Goal: Task Accomplishment & Management: Use online tool/utility

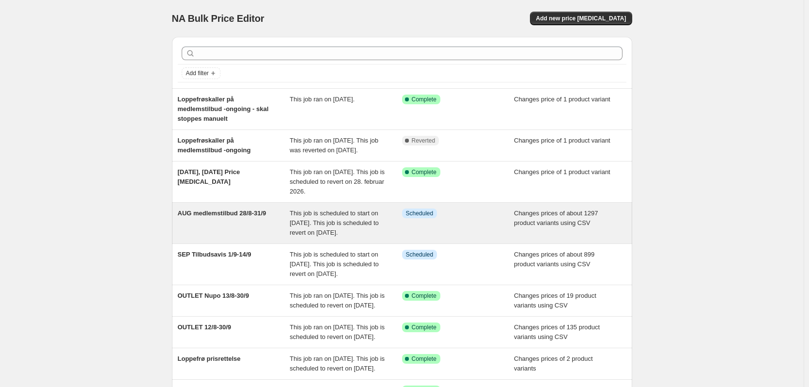
click at [260, 217] on span "AUG medlemstilbud 28/8-31/9" at bounding box center [222, 212] width 89 height 7
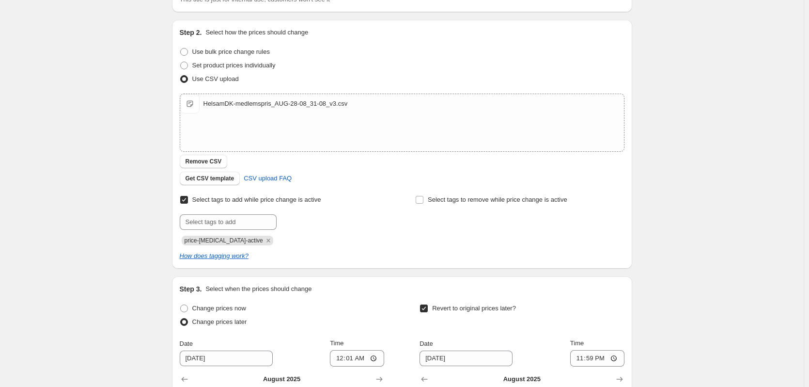
scroll to position [145, 0]
click at [236, 221] on input "text" at bounding box center [228, 221] width 97 height 16
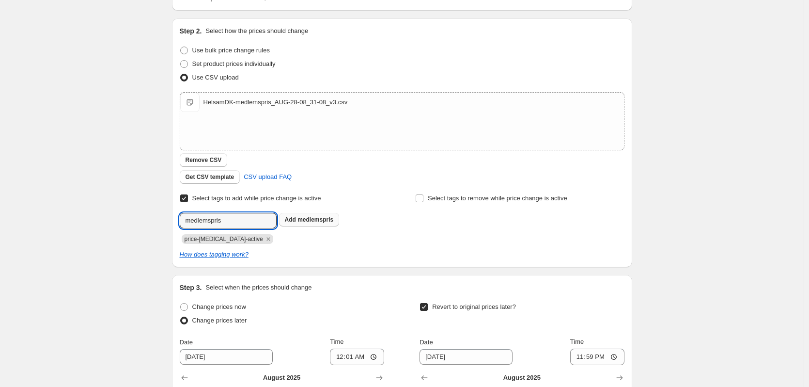
type input "medlemspris"
click at [316, 220] on span "medlemspris" at bounding box center [316, 219] width 36 height 7
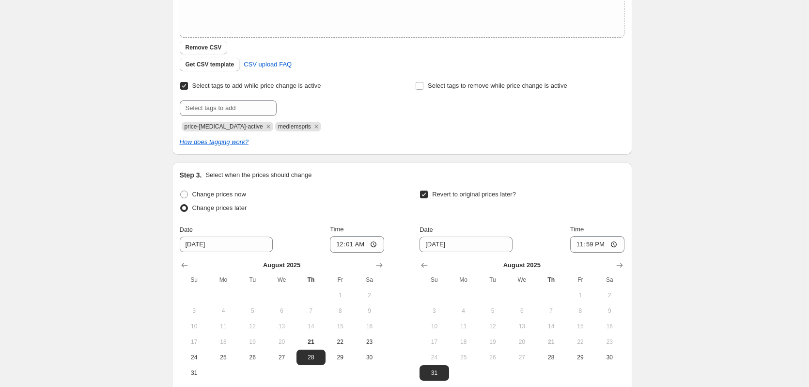
scroll to position [357, 0]
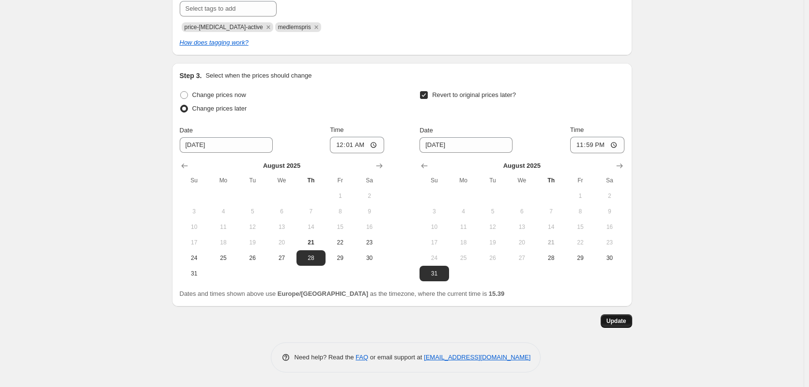
click at [627, 322] on span "Update" at bounding box center [617, 321] width 20 height 8
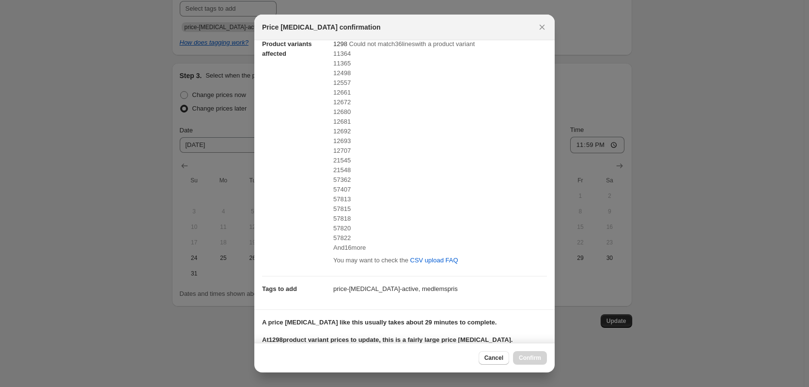
scroll to position [236, 0]
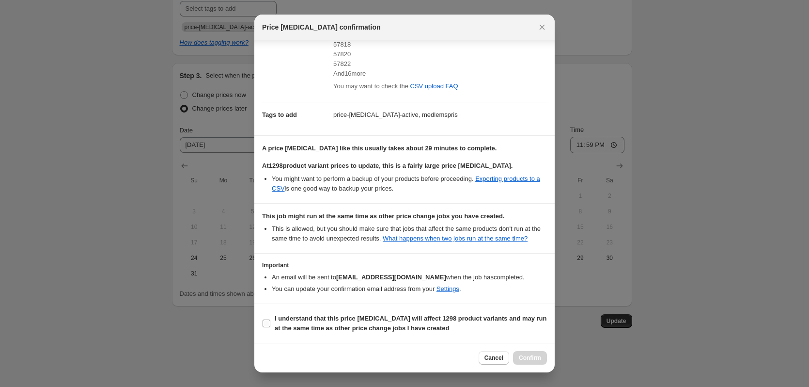
click at [267, 324] on input "I understand that this price [MEDICAL_DATA] will affect 1298 product variants a…" at bounding box center [267, 323] width 8 height 8
checkbox input "true"
click at [533, 356] on span "Confirm" at bounding box center [530, 358] width 22 height 8
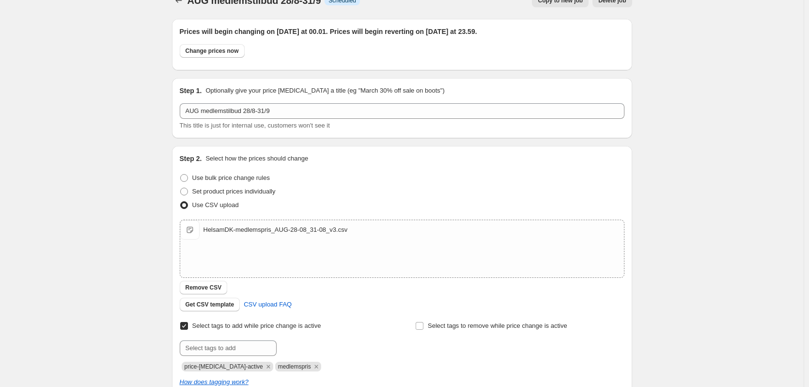
scroll to position [0, 0]
